Goal: Information Seeking & Learning: Learn about a topic

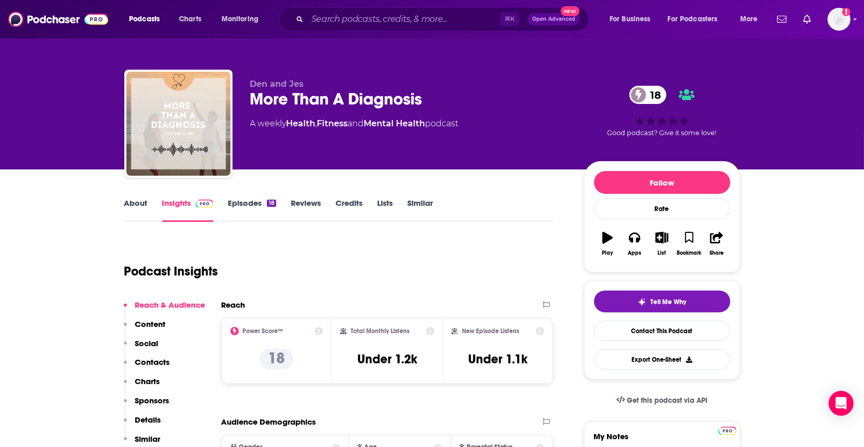
click at [240, 198] on link "Episodes 18" at bounding box center [252, 210] width 48 height 24
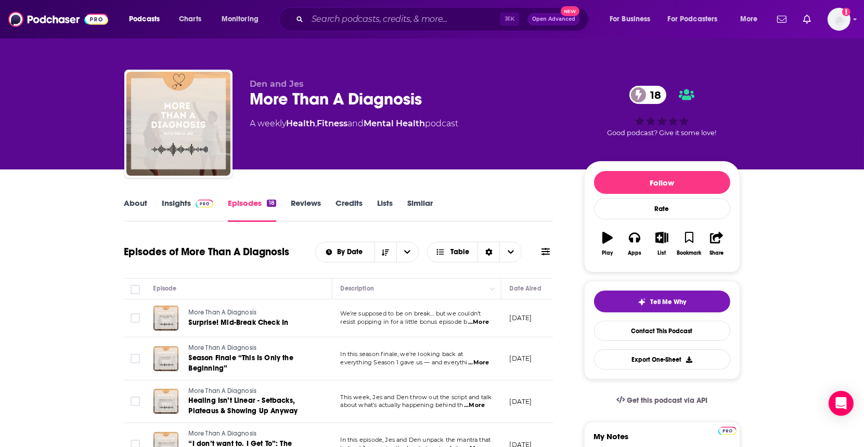
click at [129, 204] on link "About" at bounding box center [135, 210] width 23 height 24
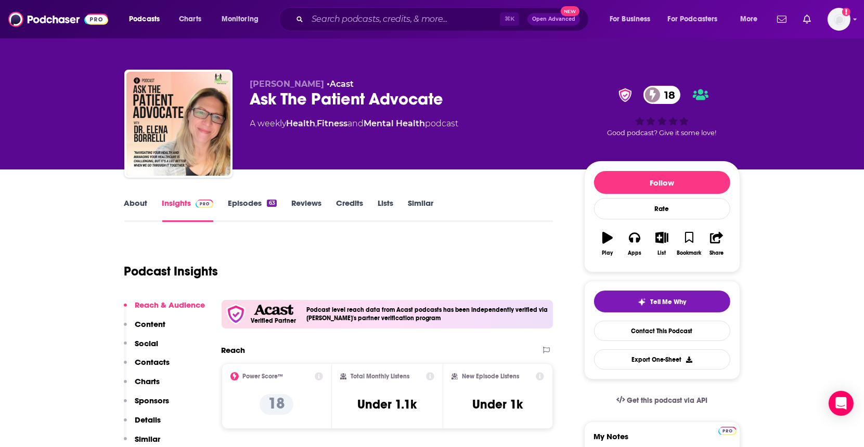
click at [261, 203] on link "Episodes 63" at bounding box center [252, 210] width 48 height 24
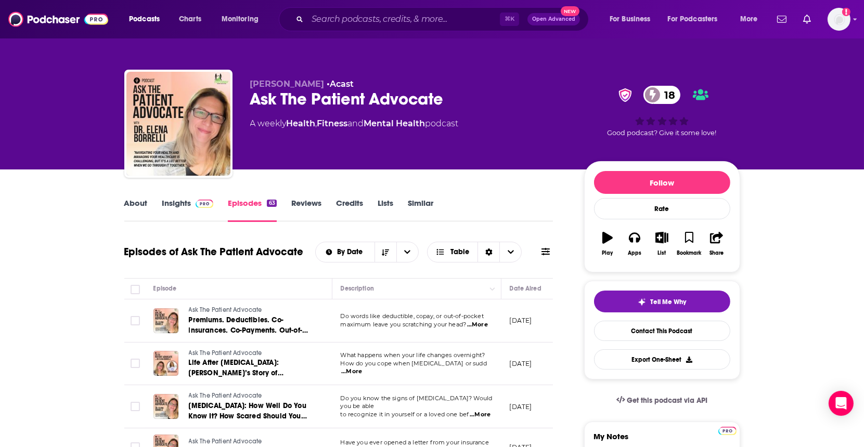
click at [127, 205] on link "About" at bounding box center [135, 210] width 23 height 24
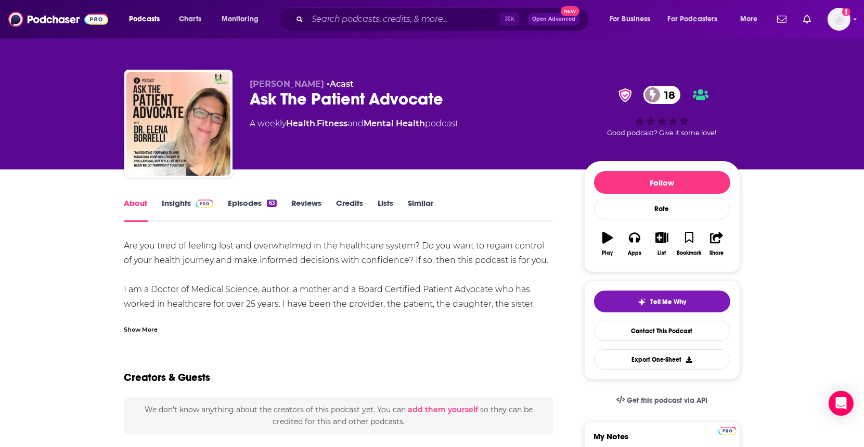
click at [154, 328] on div "Show More" at bounding box center [141, 329] width 34 height 10
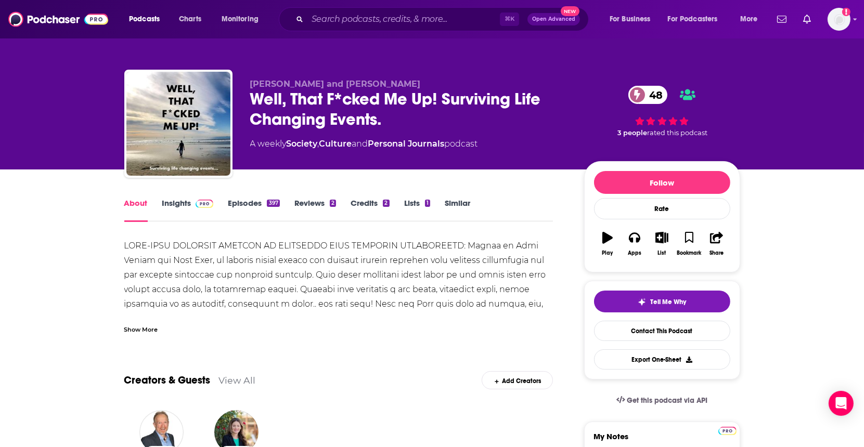
click at [145, 330] on div "Show More" at bounding box center [141, 329] width 34 height 10
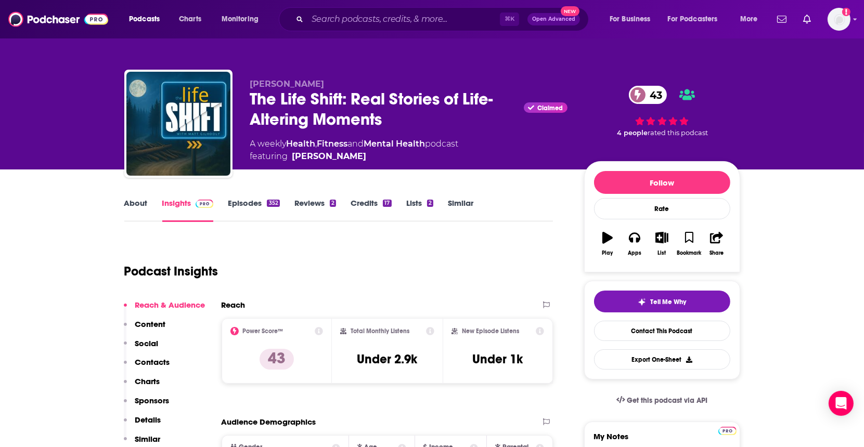
click at [147, 206] on link "About" at bounding box center [135, 210] width 23 height 24
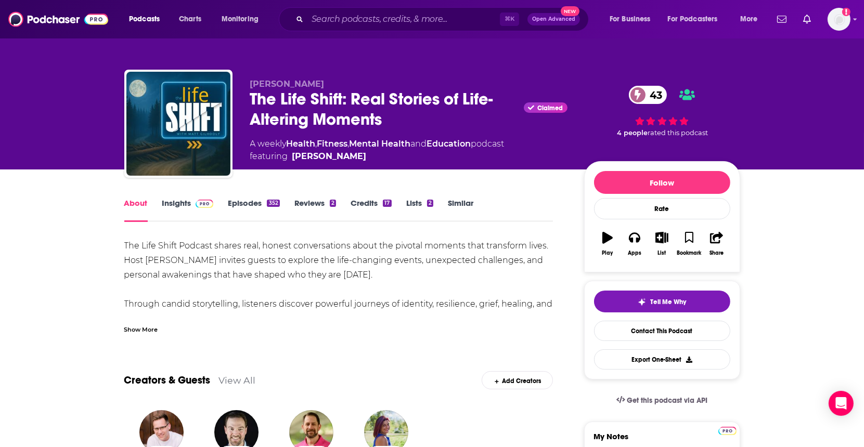
click at [144, 331] on div "Show More" at bounding box center [141, 329] width 34 height 10
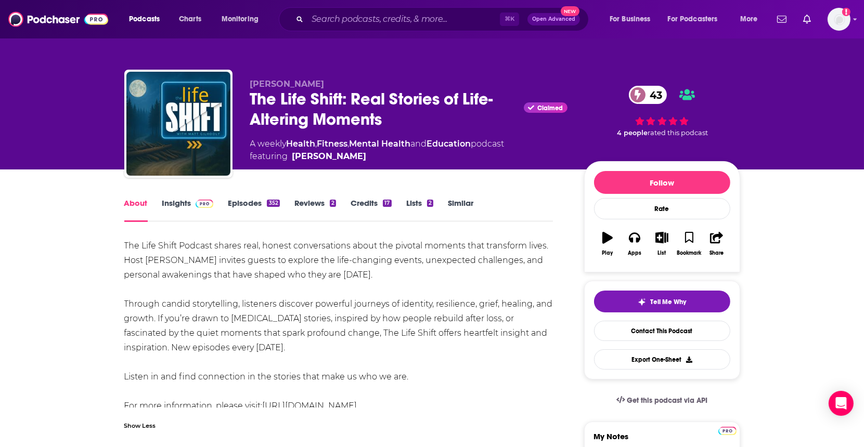
click at [260, 202] on link "Episodes 352" at bounding box center [253, 210] width 51 height 24
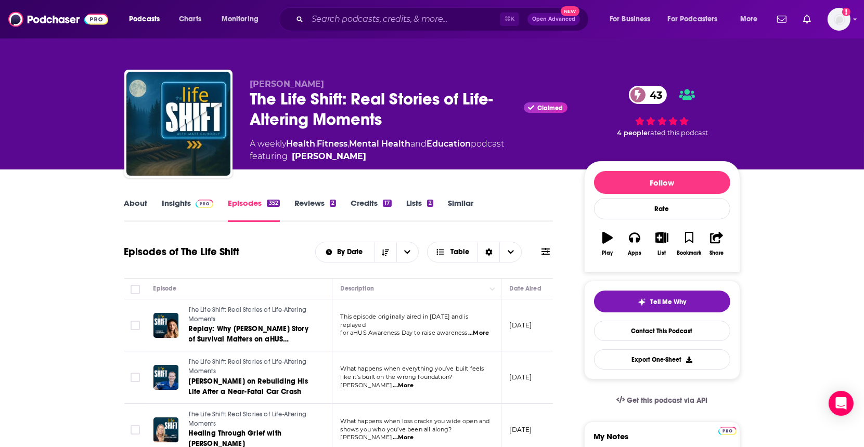
click at [134, 203] on link "About" at bounding box center [135, 210] width 23 height 24
